Goal: Task Accomplishment & Management: Use online tool/utility

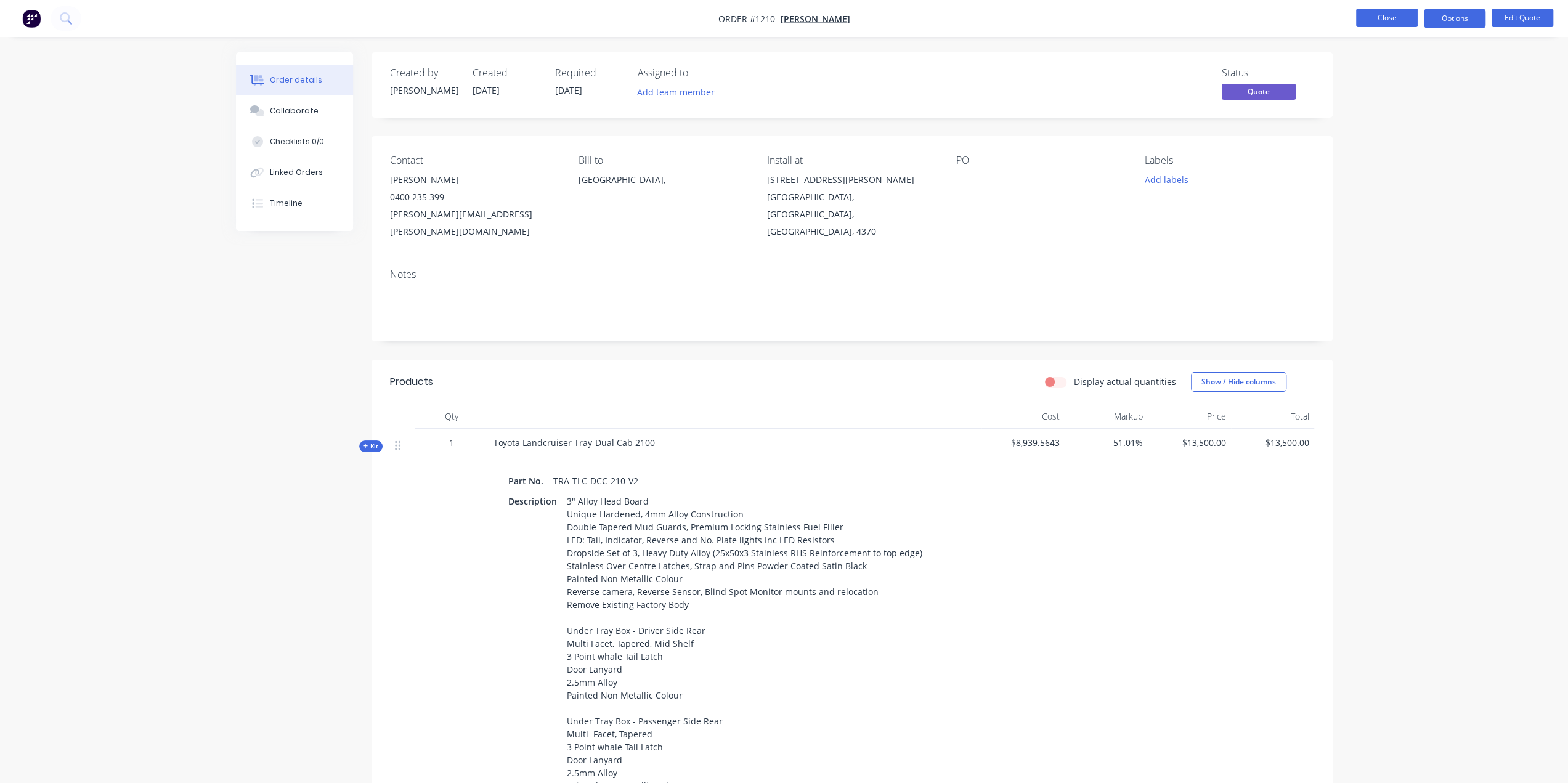
click at [1395, 17] on button "Close" at bounding box center [1386, 17] width 62 height 18
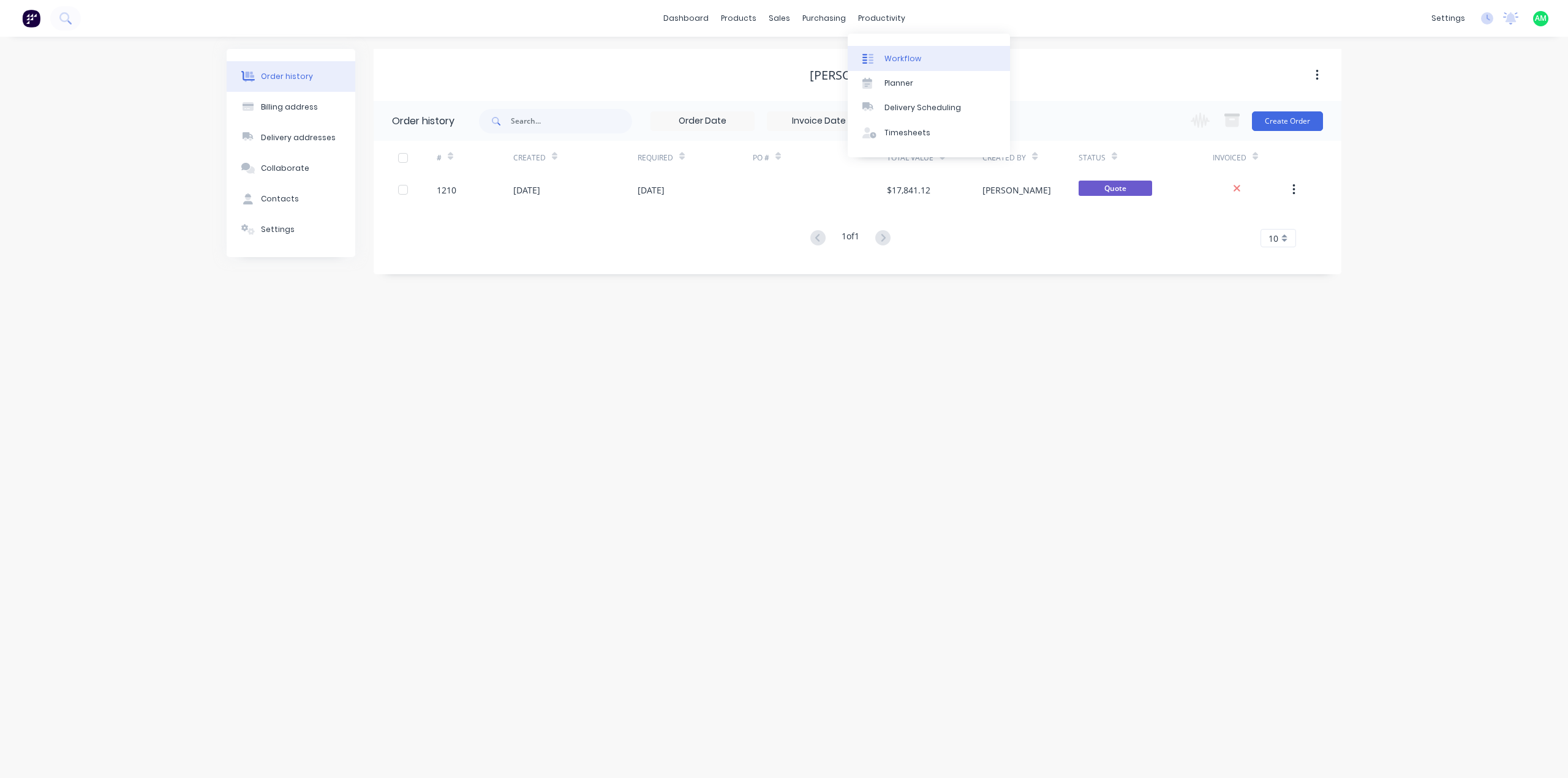
click at [889, 61] on div "Workflow" at bounding box center [903, 59] width 37 height 11
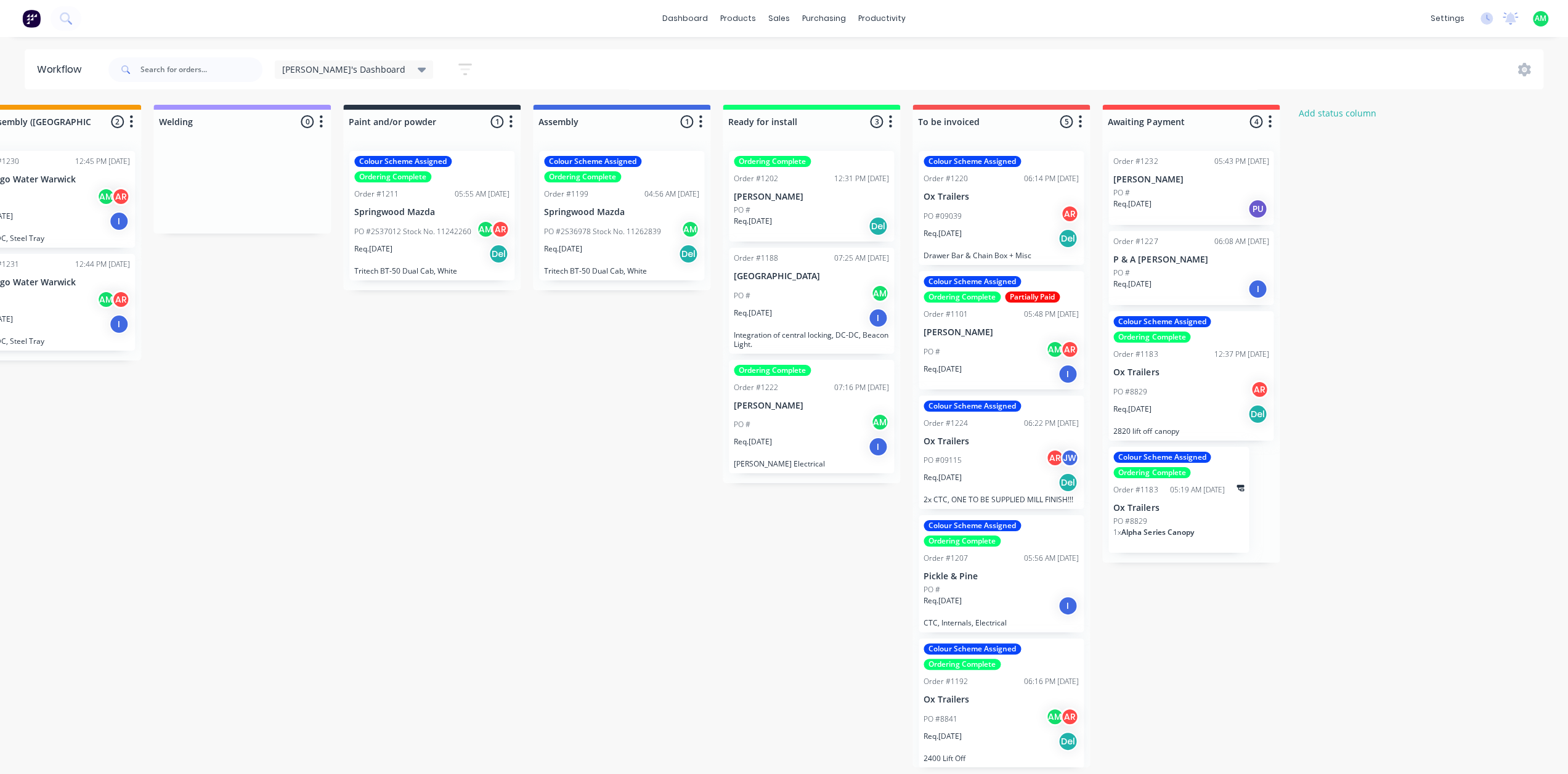
scroll to position [1, 0]
click at [984, 734] on div "Req. [DATE] Del" at bounding box center [1001, 740] width 156 height 21
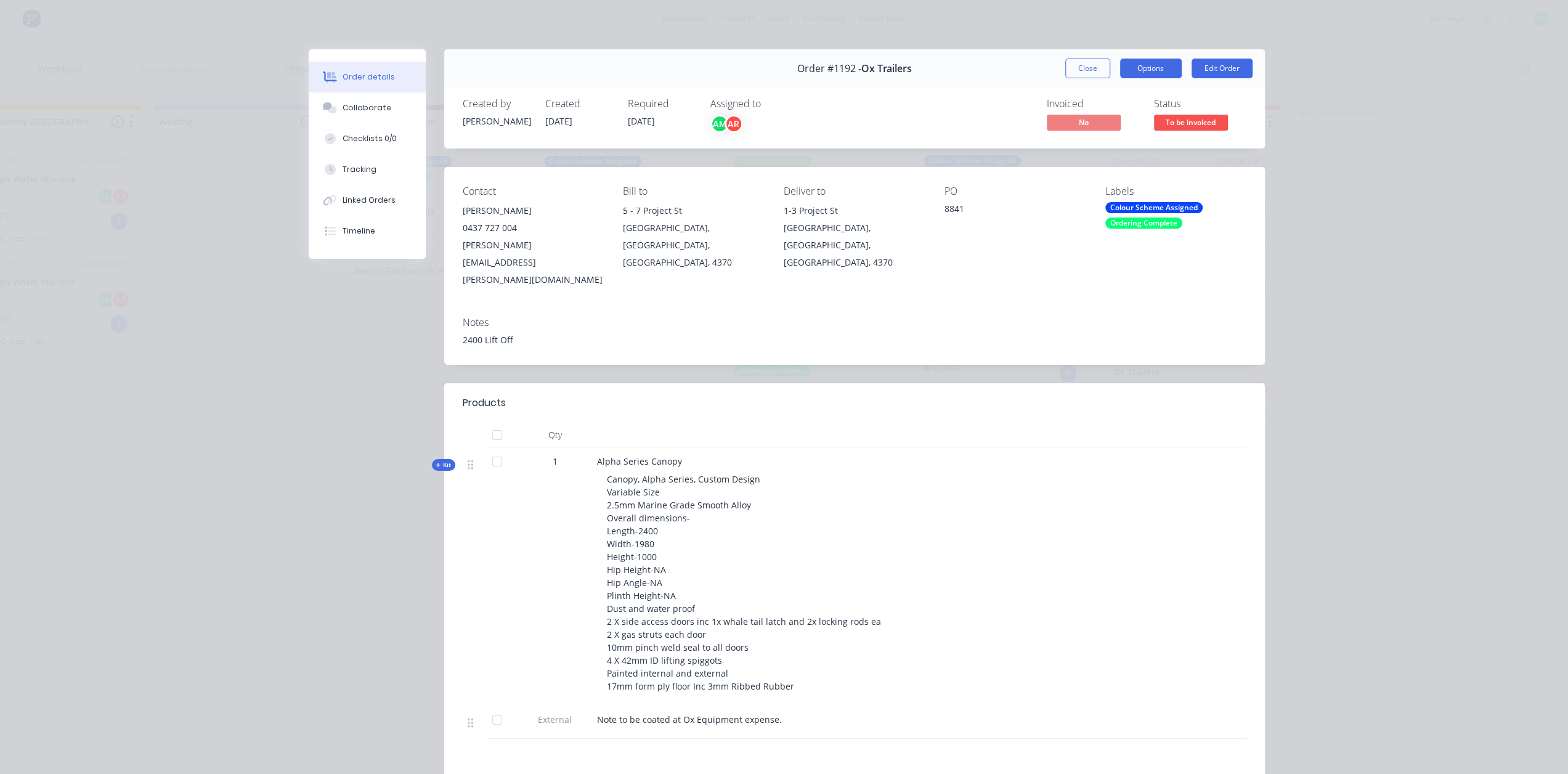
click at [1142, 69] on button "Options" at bounding box center [1151, 68] width 62 height 20
click at [1111, 144] on div "Delivery Docket" at bounding box center [1117, 150] width 107 height 18
click at [1111, 144] on div "Standard" at bounding box center [1117, 150] width 107 height 18
click at [1091, 70] on button "Close" at bounding box center [1088, 68] width 45 height 20
